Goal: Transaction & Acquisition: Obtain resource

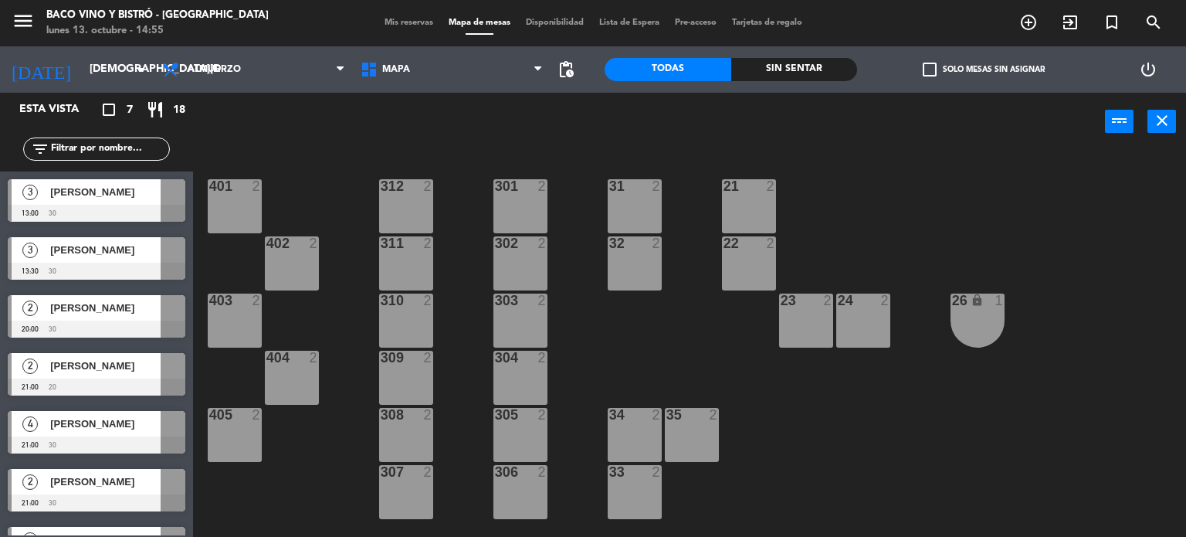
click at [395, 26] on span "Mis reservas" at bounding box center [409, 23] width 64 height 8
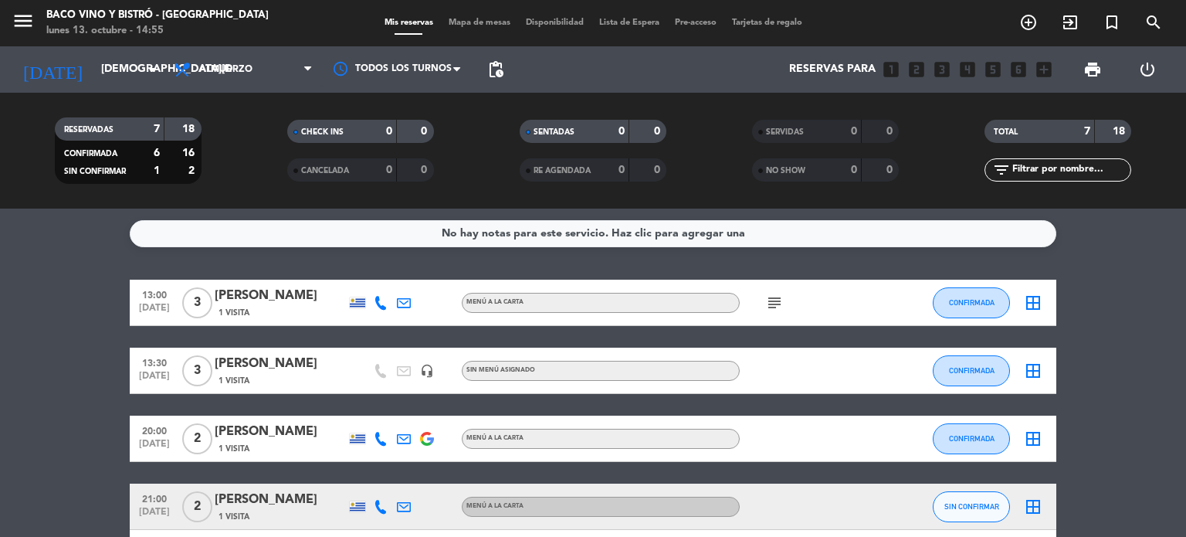
click at [1064, 171] on input "text" at bounding box center [1071, 169] width 120 height 17
click at [93, 66] on input "[DEMOGRAPHIC_DATA][DATE]" at bounding box center [166, 70] width 147 height 28
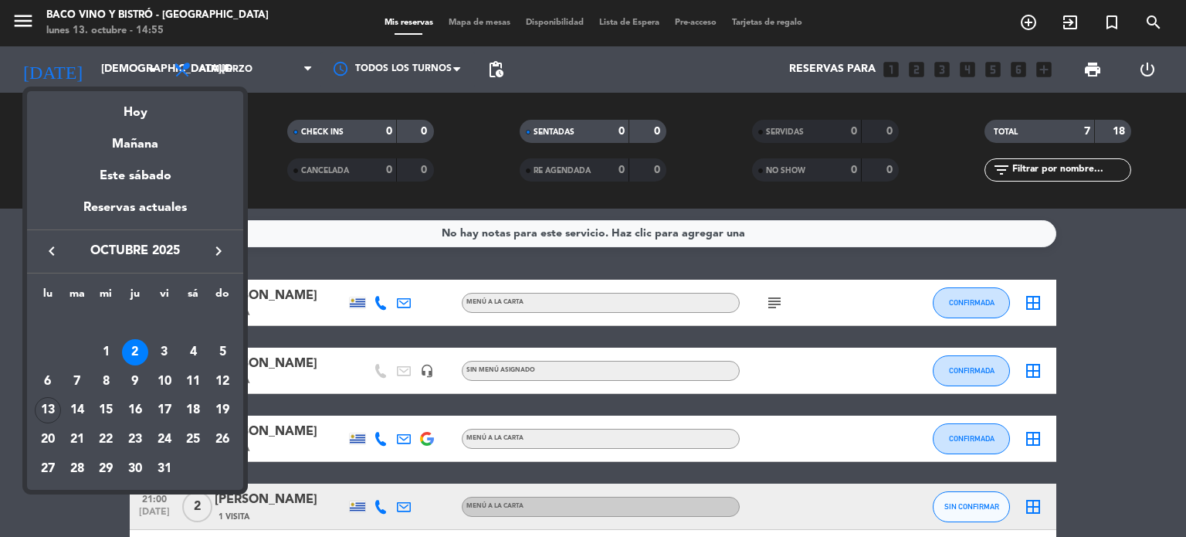
click at [104, 353] on div "1" at bounding box center [106, 352] width 26 height 26
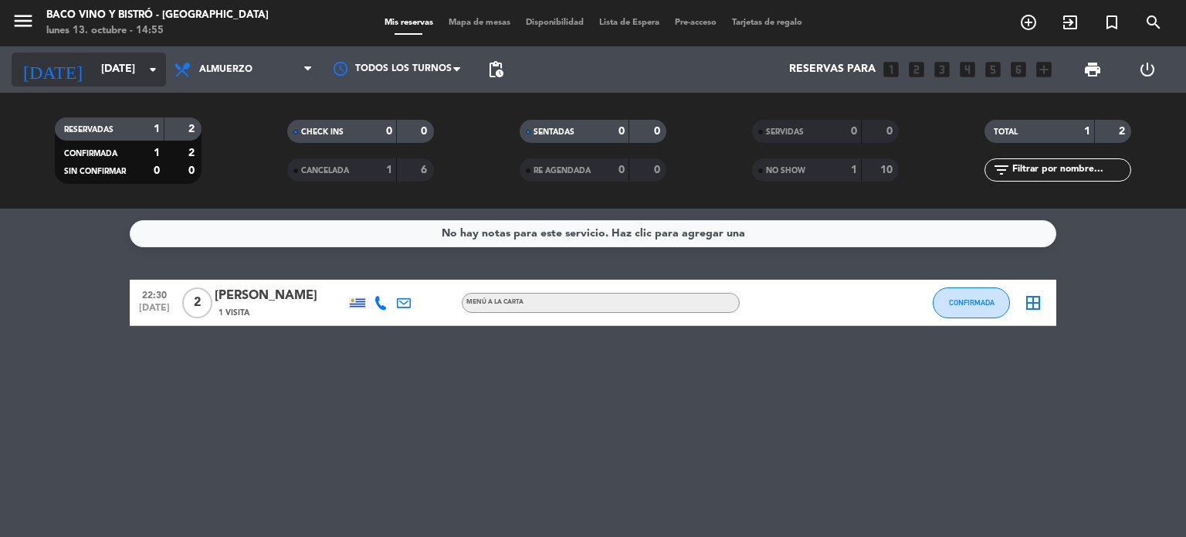
click at [124, 78] on input "[DATE]" at bounding box center [166, 70] width 147 height 28
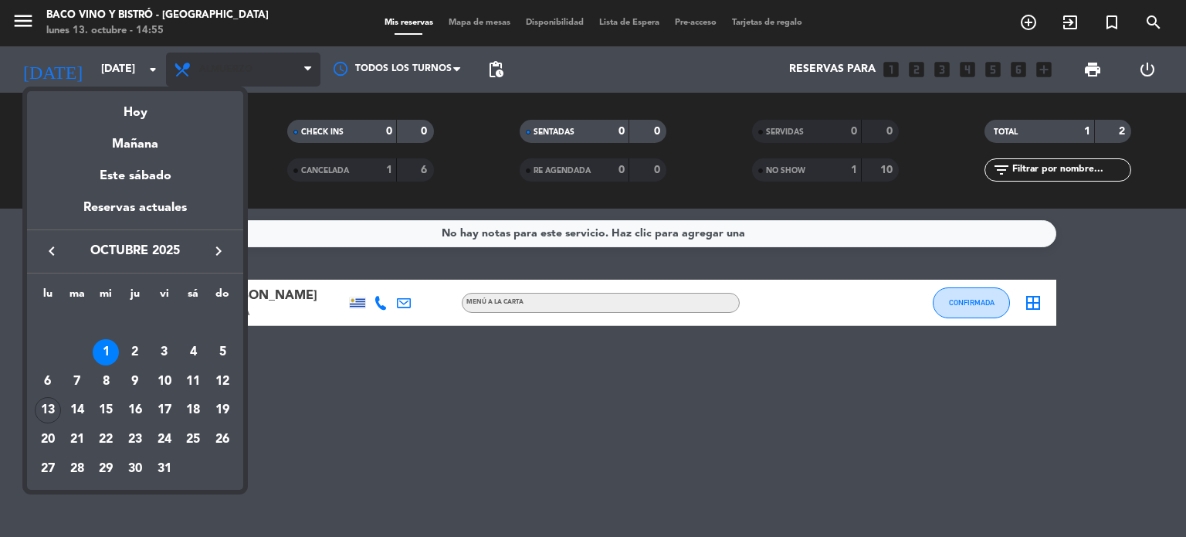
click at [251, 68] on div at bounding box center [593, 268] width 1186 height 537
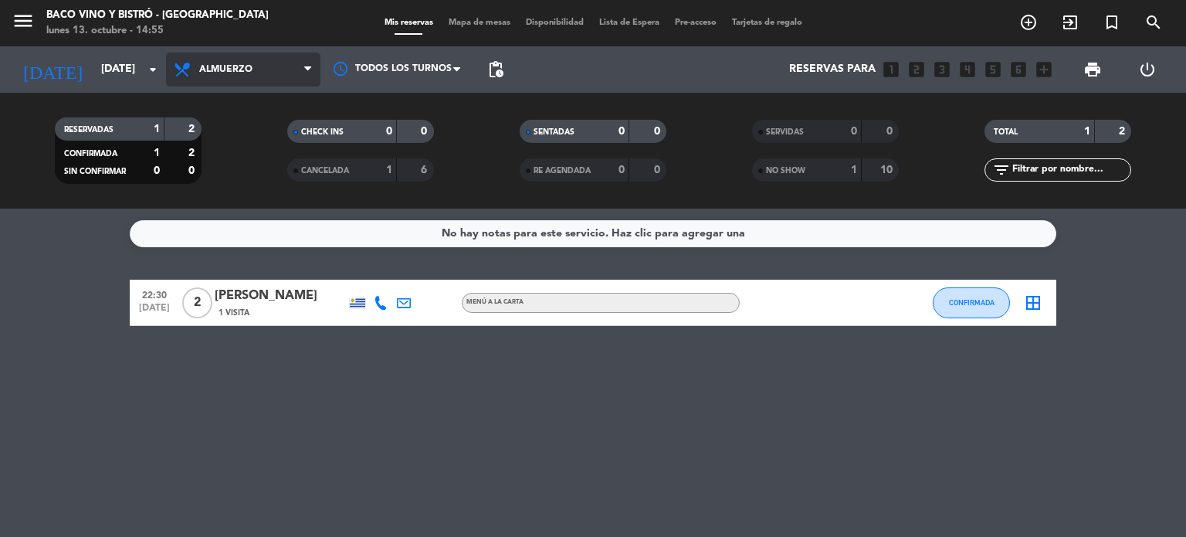
drag, startPoint x: 317, startPoint y: 71, endPoint x: 304, endPoint y: 72, distance: 13.1
click at [313, 71] on span at bounding box center [311, 70] width 15 height 15
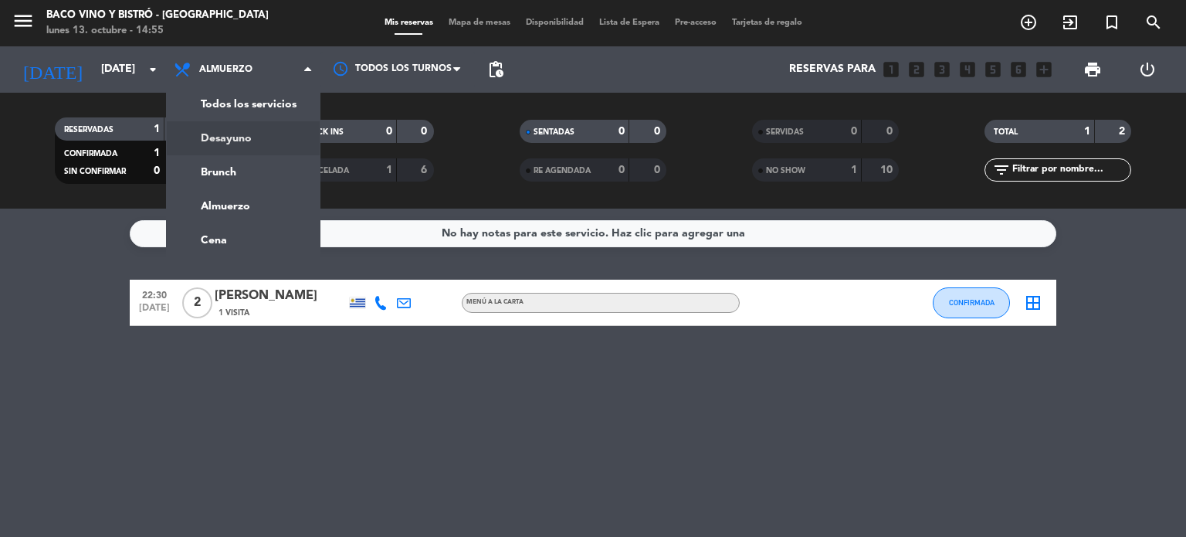
click at [232, 107] on div "menu Baco Vino y Bistró - [GEOGRAPHIC_DATA] [DATE] 13. octubre - 14:55 Mis rese…" at bounding box center [593, 104] width 1186 height 208
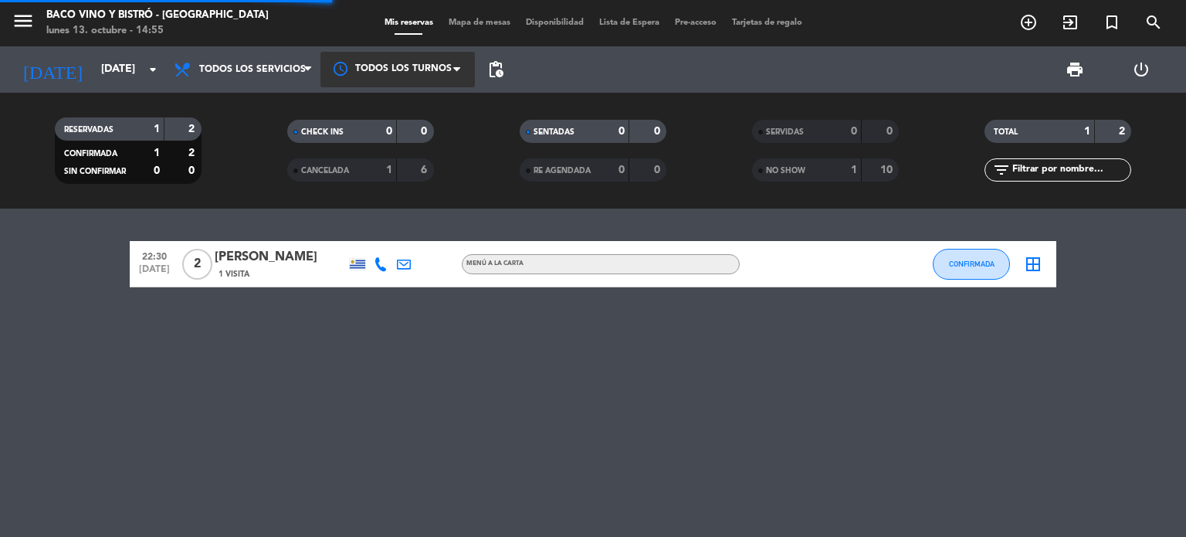
click at [364, 72] on div at bounding box center [397, 69] width 154 height 35
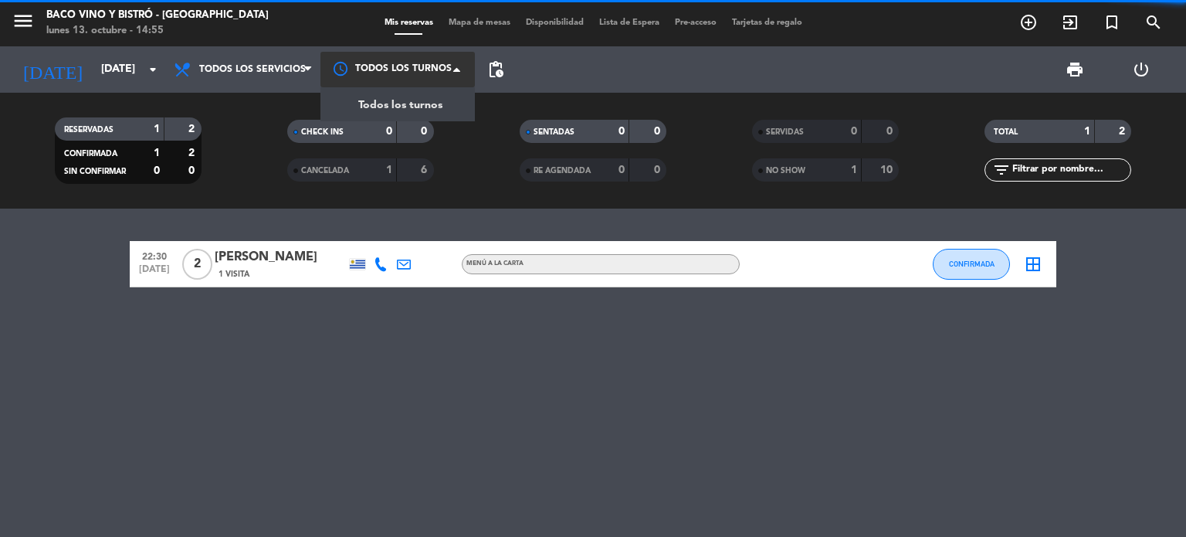
click at [377, 105] on span "Todos los turnos" at bounding box center [400, 106] width 84 height 18
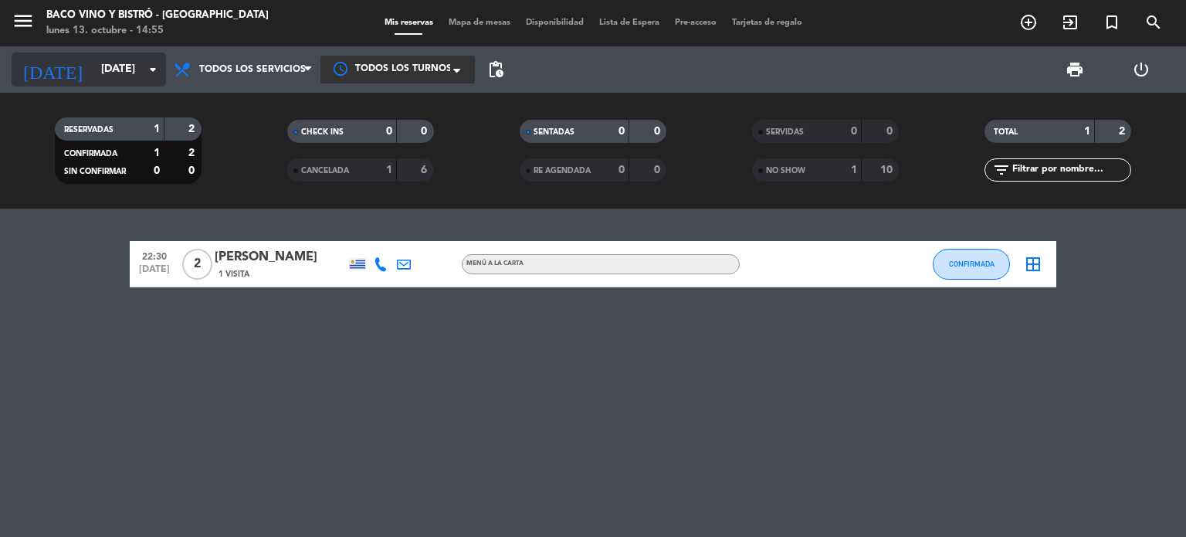
click at [112, 74] on input "[DATE]" at bounding box center [166, 70] width 147 height 28
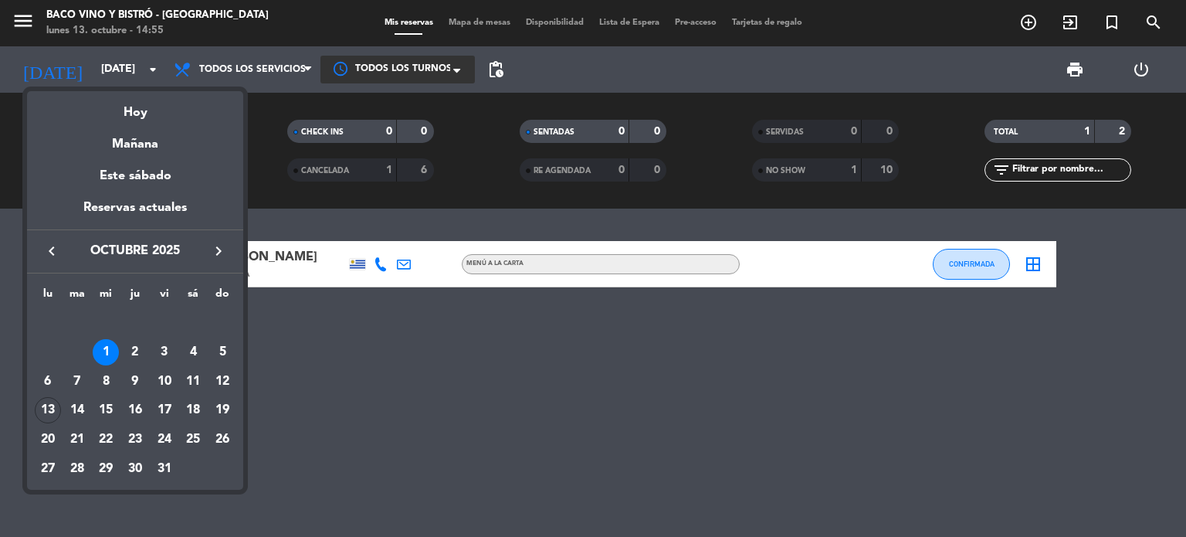
click at [479, 368] on div at bounding box center [593, 268] width 1186 height 537
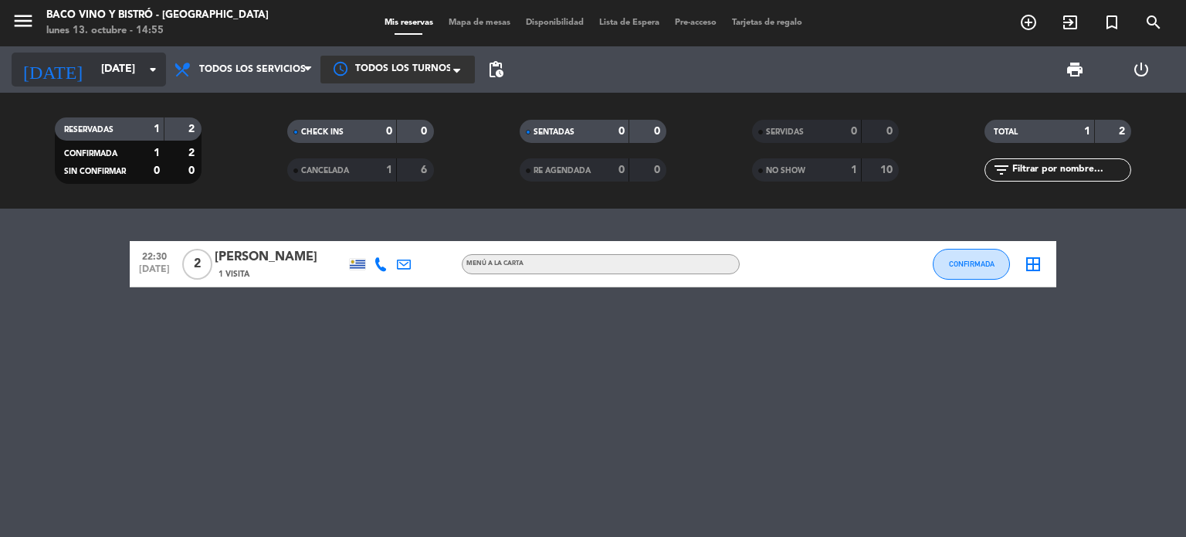
click at [120, 74] on input "[DATE]" at bounding box center [166, 70] width 147 height 28
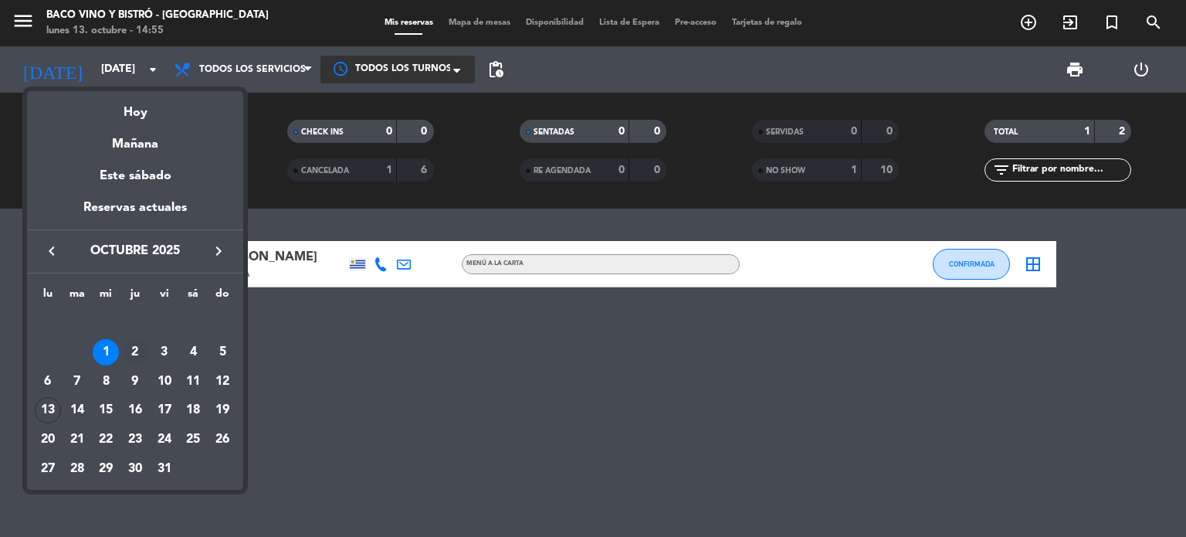
click at [123, 346] on div "2" at bounding box center [135, 352] width 26 height 26
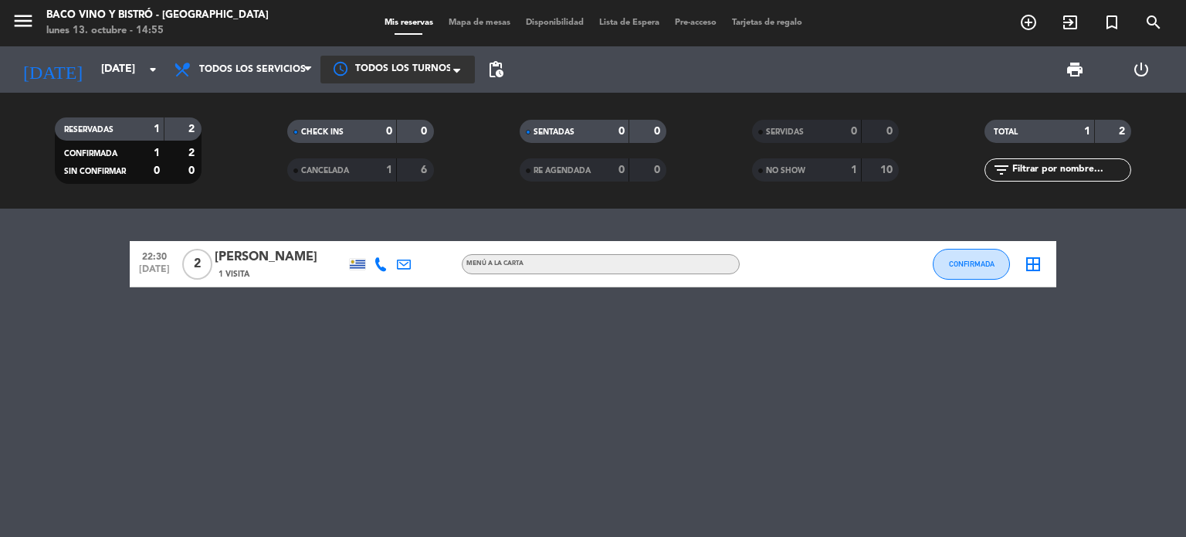
type input "[DEMOGRAPHIC_DATA][DATE]"
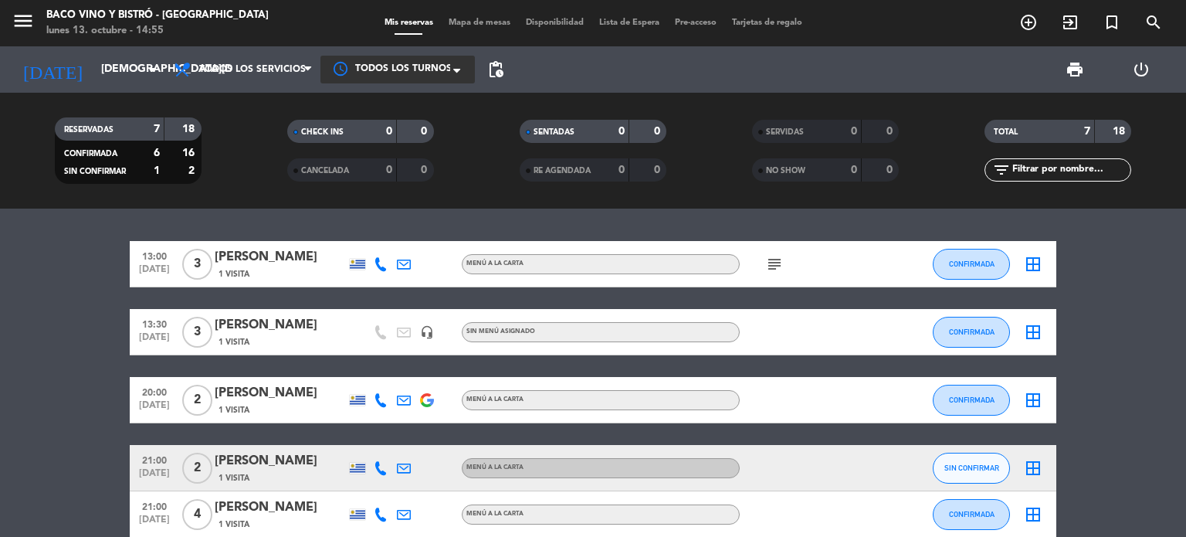
click at [188, 127] on strong "18" at bounding box center [189, 129] width 15 height 11
click at [154, 131] on strong "7" at bounding box center [157, 129] width 6 height 11
click at [185, 125] on strong "18" at bounding box center [189, 129] width 15 height 11
click at [154, 127] on strong "7" at bounding box center [157, 129] width 6 height 11
click at [442, 67] on span "Todos los turnos" at bounding box center [403, 69] width 97 height 15
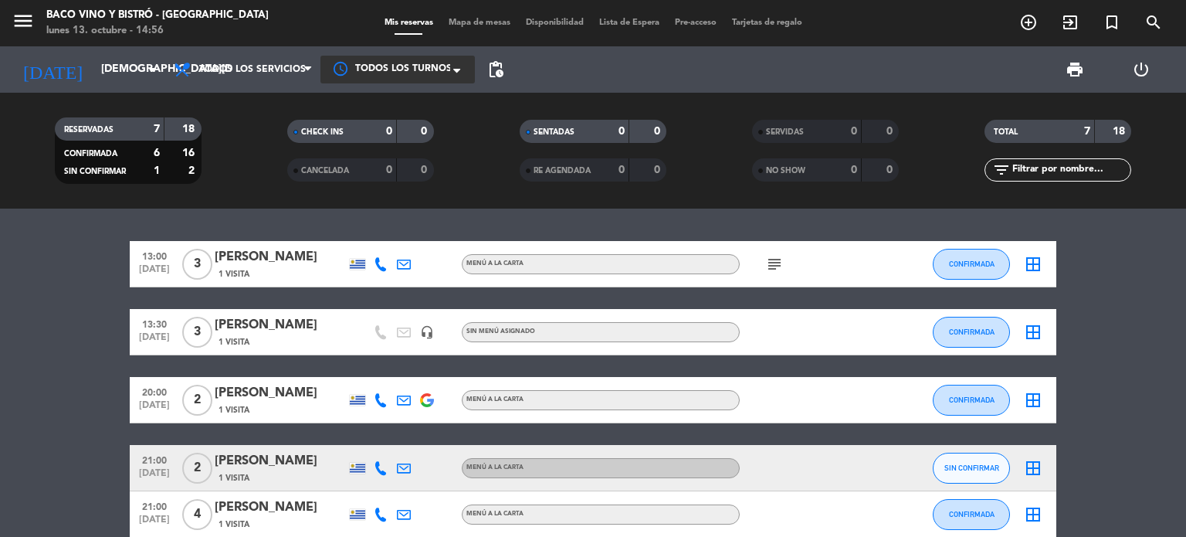
drag, startPoint x: 585, startPoint y: 73, endPoint x: 341, endPoint y: 77, distance: 244.0
click at [581, 73] on div "print power_settings_new" at bounding box center [842, 69] width 663 height 46
click at [1066, 73] on span "print" at bounding box center [1075, 69] width 19 height 19
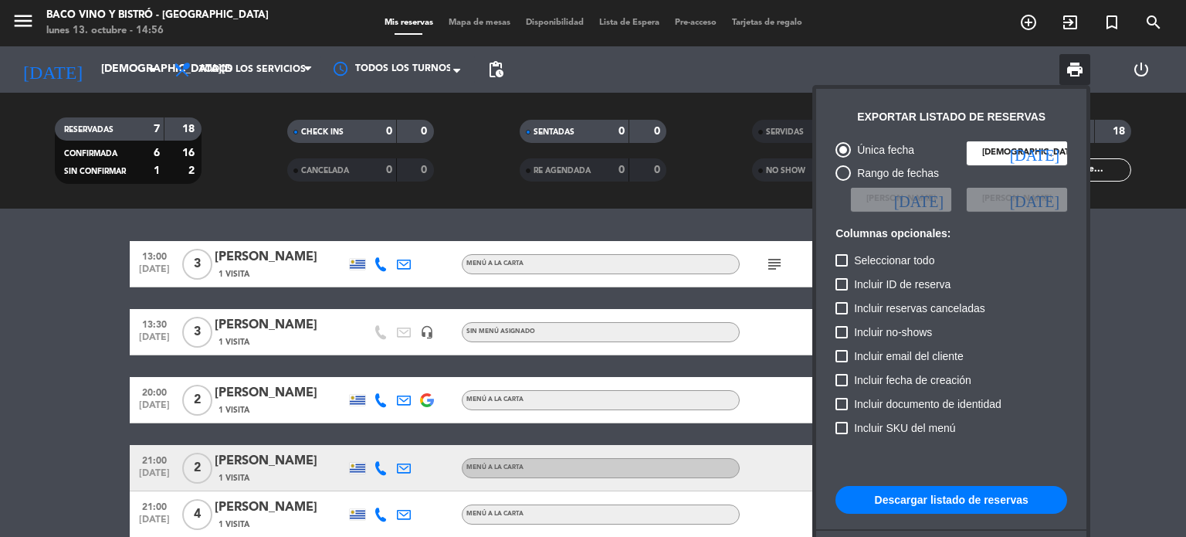
click at [997, 152] on input "[DEMOGRAPHIC_DATA][DATE]" at bounding box center [1017, 152] width 100 height 23
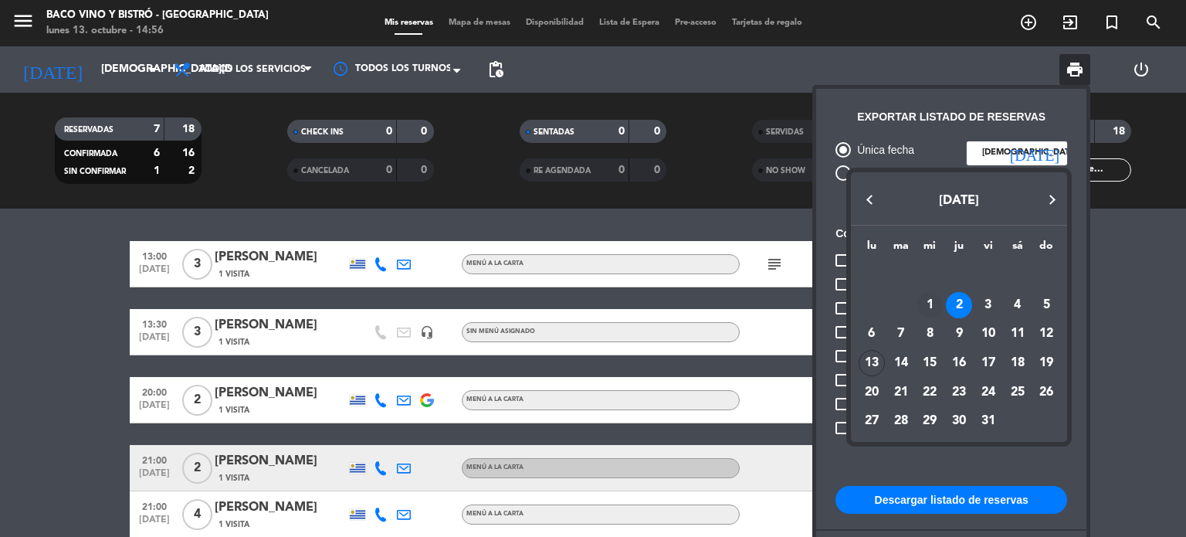
click at [927, 298] on div "1" at bounding box center [930, 305] width 26 height 26
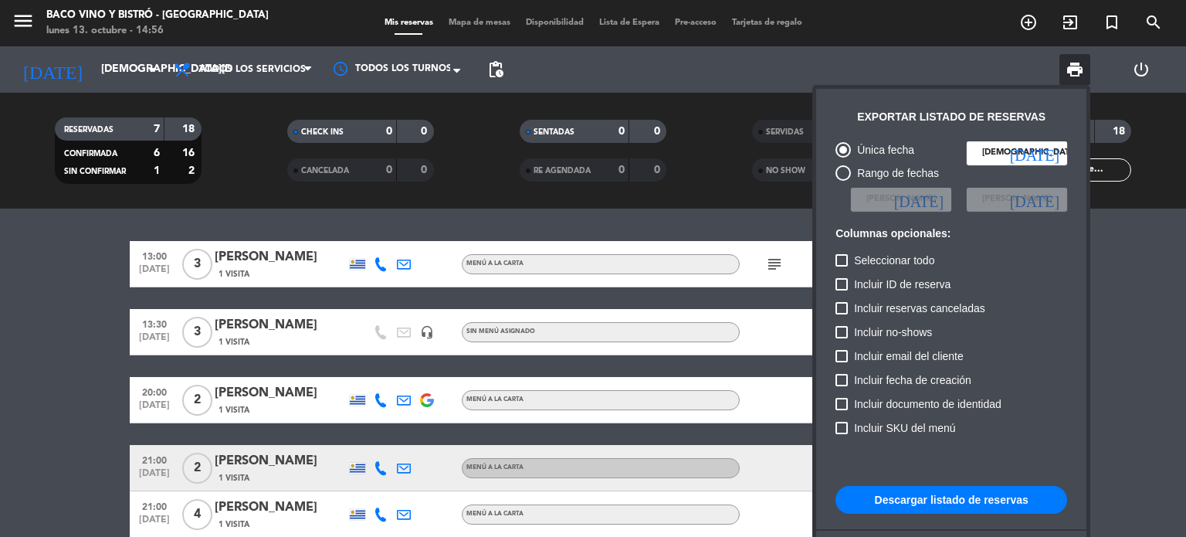
type input "[DATE]"
click at [852, 175] on div "Rango de fechas" at bounding box center [895, 173] width 88 height 18
click at [843, 181] on input "Rango de fechas" at bounding box center [842, 181] width 1 height 1
radio input "true"
radio input "false"
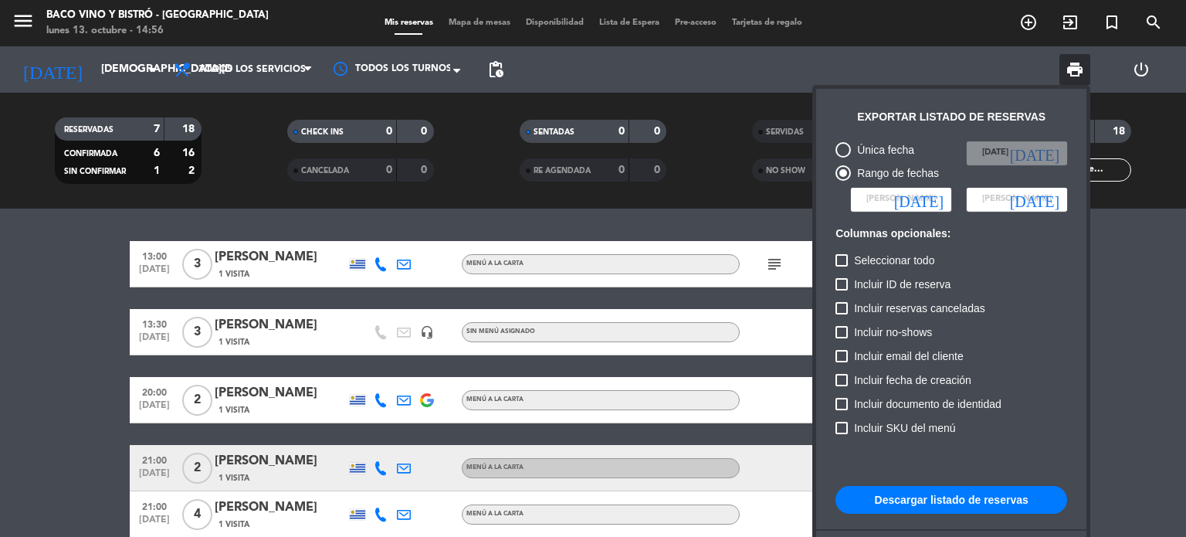
click at [923, 196] on span "[PERSON_NAME]" at bounding box center [900, 199] width 69 height 14
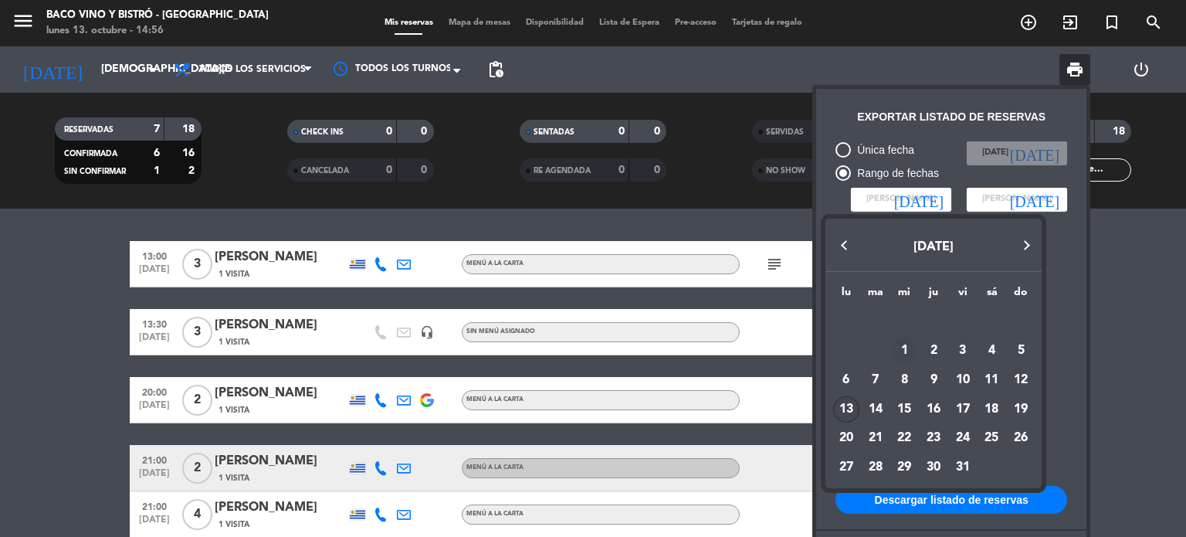
click at [906, 354] on div "1" at bounding box center [904, 350] width 26 height 26
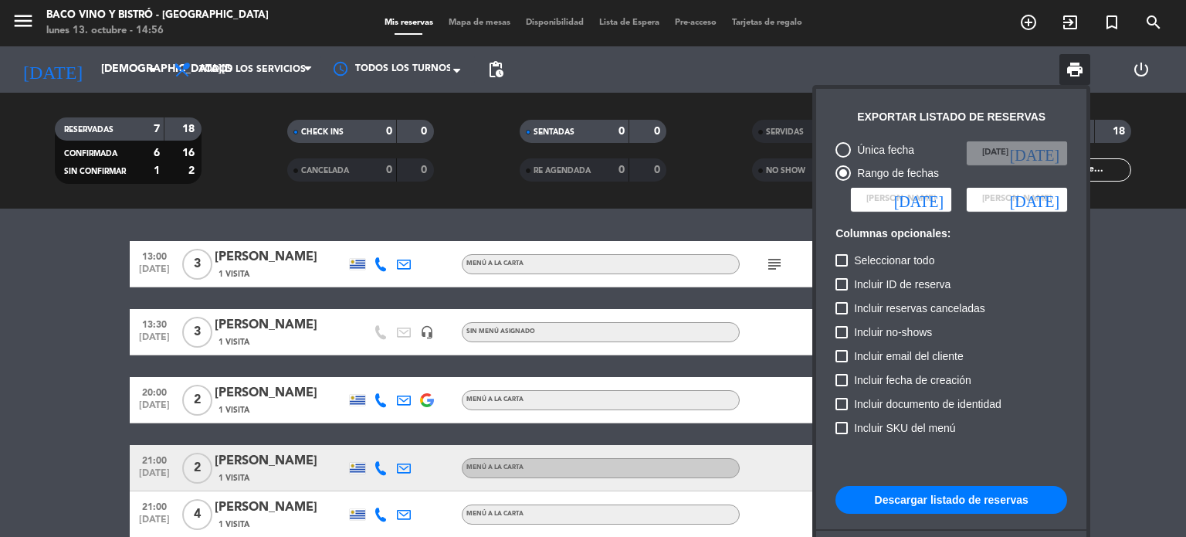
type input "[DATE]"
click at [997, 199] on span "[PERSON_NAME]" at bounding box center [1016, 199] width 69 height 14
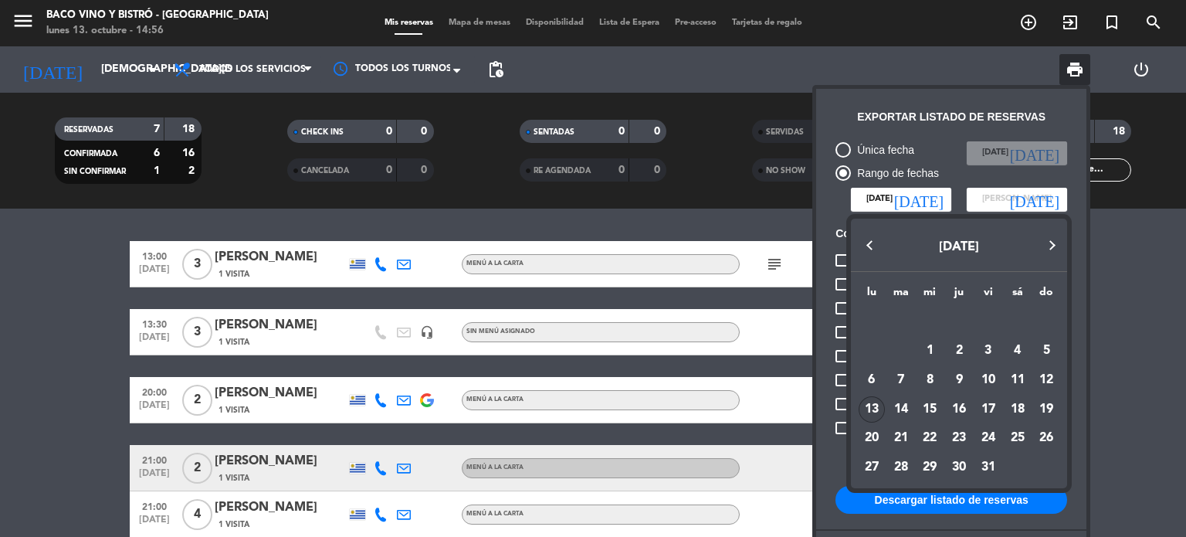
click at [859, 410] on div "13" at bounding box center [872, 409] width 26 height 26
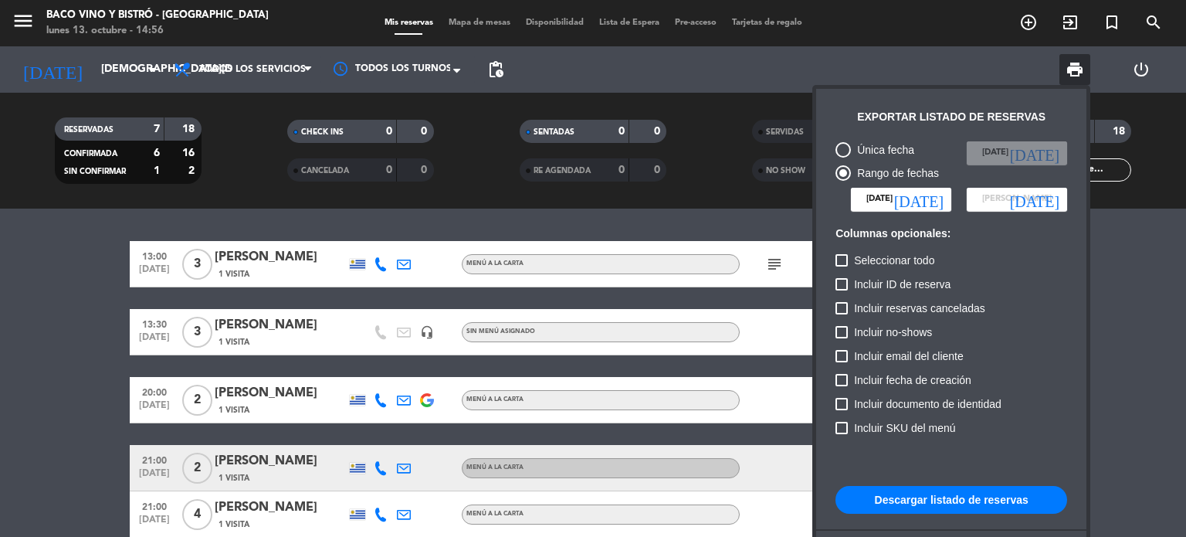
type input "[DATE]"
click at [924, 203] on input "[DATE]" at bounding box center [901, 199] width 100 height 23
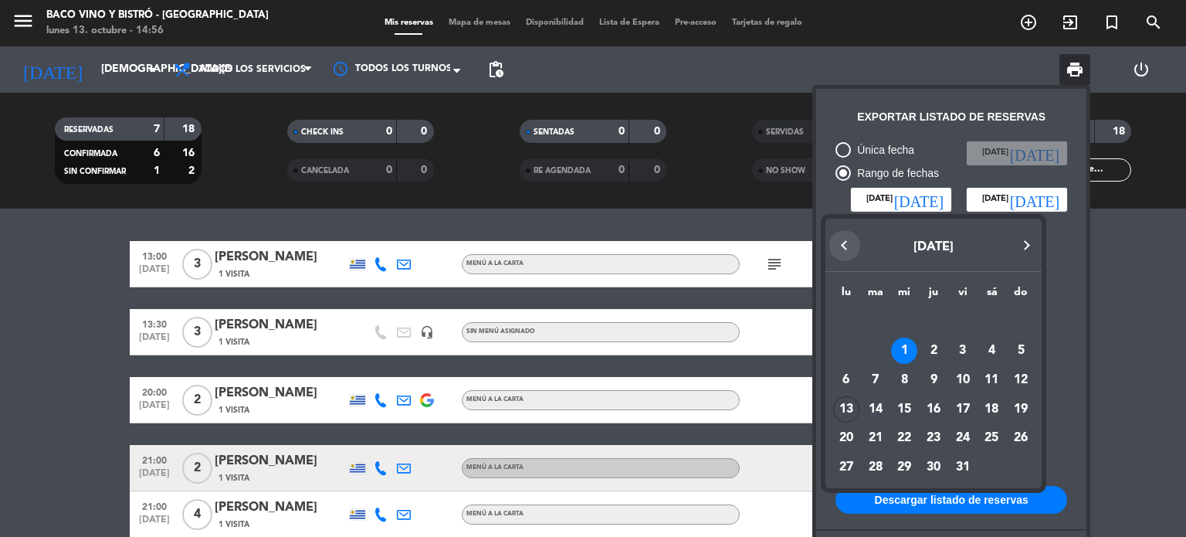
click at [852, 242] on button "Previous month" at bounding box center [844, 245] width 31 height 31
click at [848, 351] on div "1" at bounding box center [846, 350] width 26 height 26
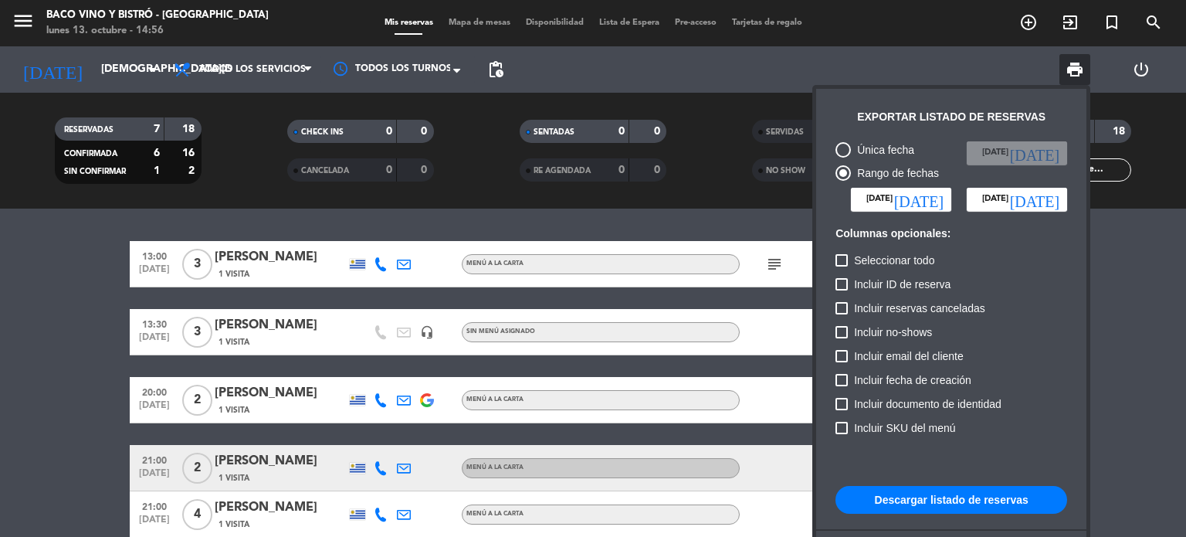
type input "[DATE]"
click at [986, 200] on input "[DATE]" at bounding box center [1017, 199] width 100 height 23
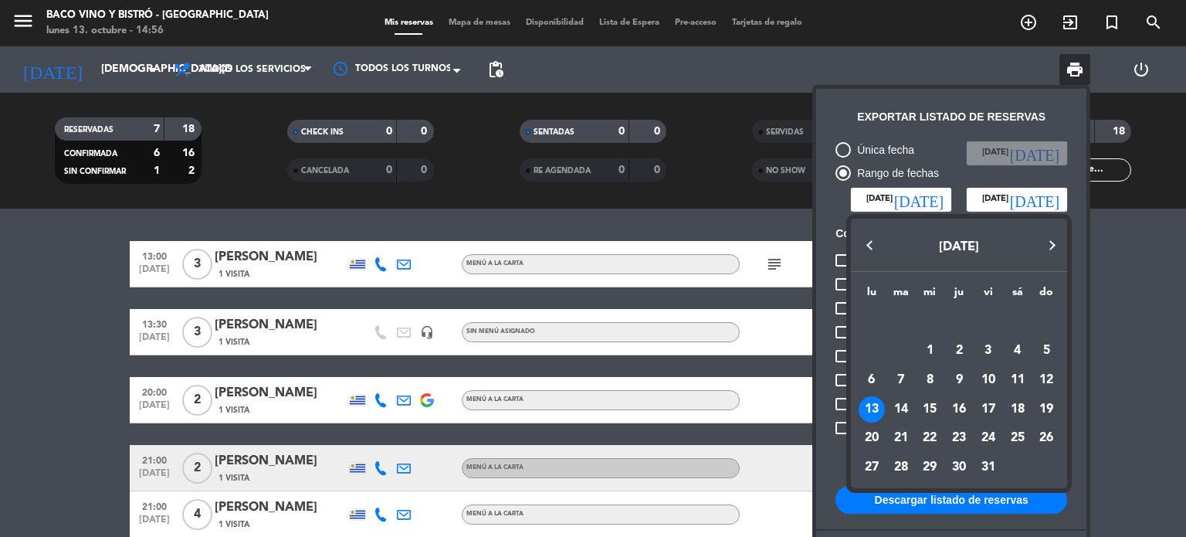
click at [877, 254] on button "Previous month" at bounding box center [870, 245] width 31 height 31
click at [909, 463] on div "30" at bounding box center [901, 467] width 26 height 26
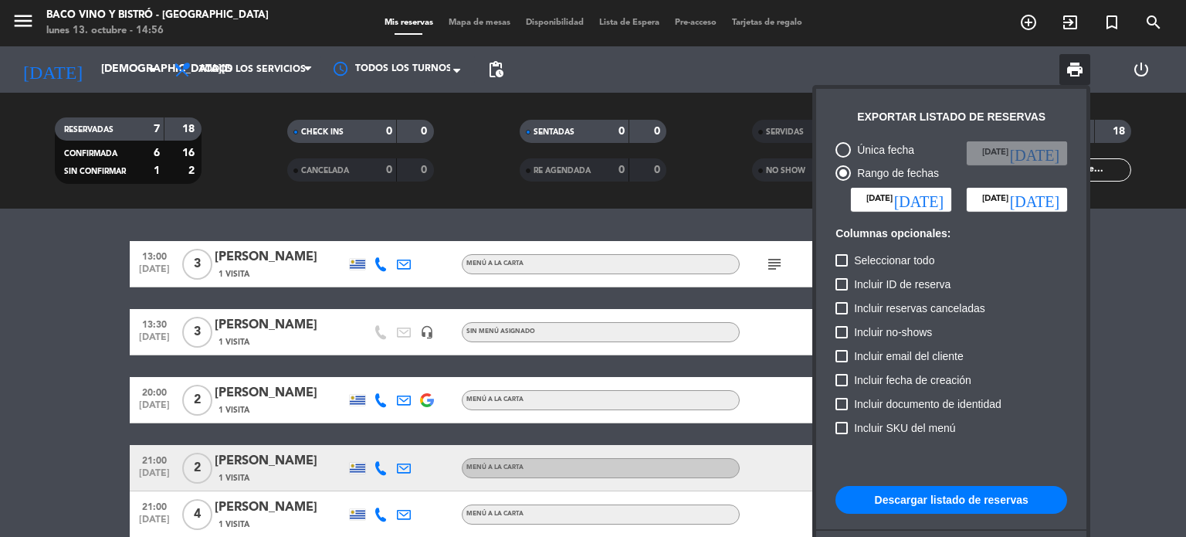
type input "[DATE]"
click at [846, 262] on div at bounding box center [841, 260] width 12 height 12
click at [842, 266] on input "Seleccionar todo" at bounding box center [841, 266] width 1 height 1
checkbox input "true"
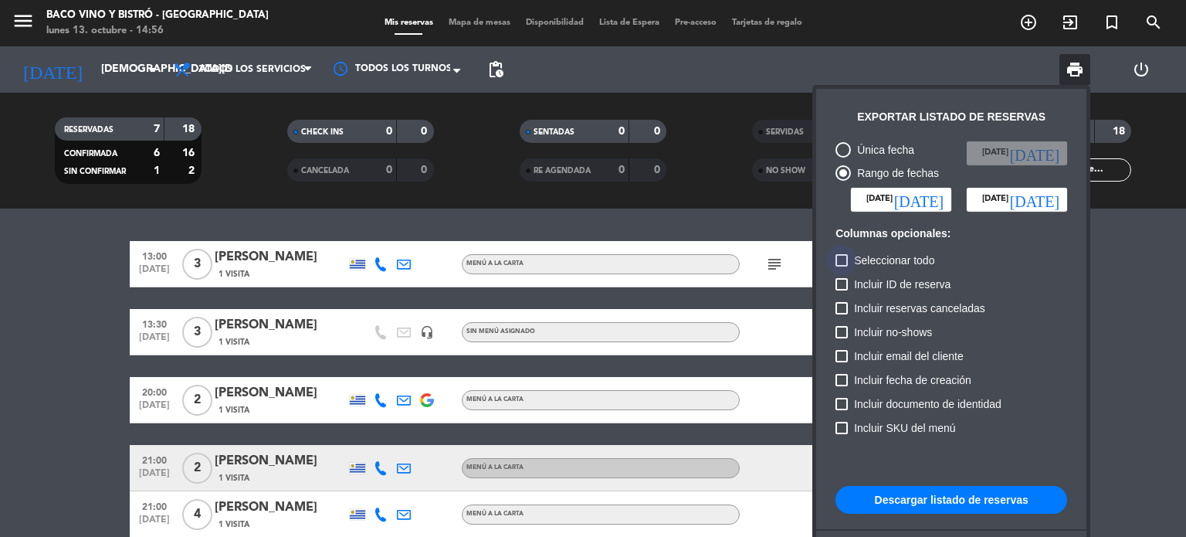
checkbox input "true"
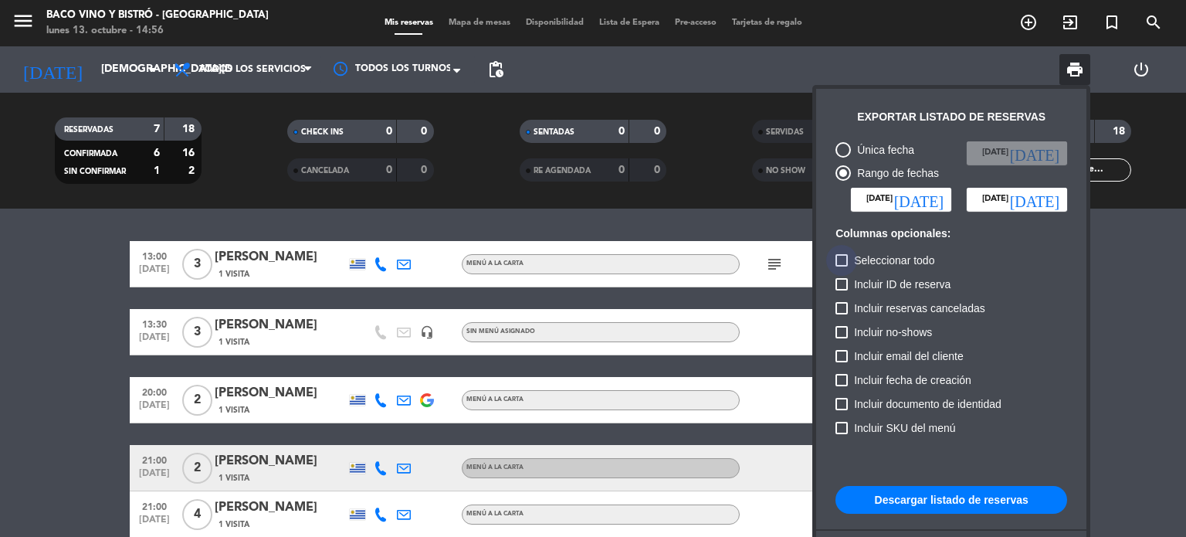
checkbox input "true"
click at [899, 493] on button "Descargar listado de reservas" at bounding box center [951, 500] width 232 height 28
drag, startPoint x: 845, startPoint y: 25, endPoint x: 856, endPoint y: 31, distance: 12.5
click at [846, 24] on div at bounding box center [593, 268] width 1186 height 537
